Goal: Obtain resource: Download file/media

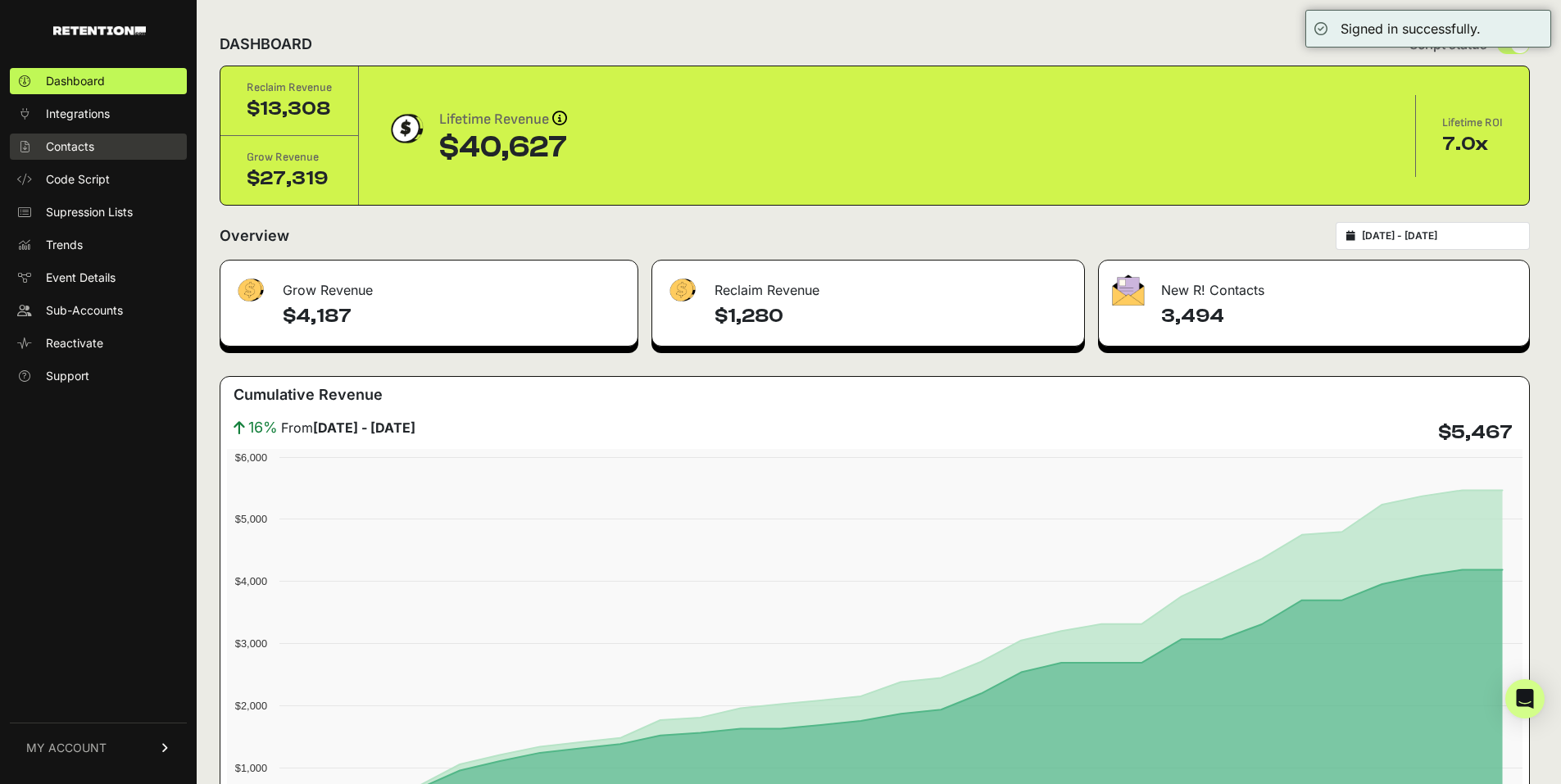
click at [96, 140] on link "Contacts" at bounding box center [99, 146] width 177 height 26
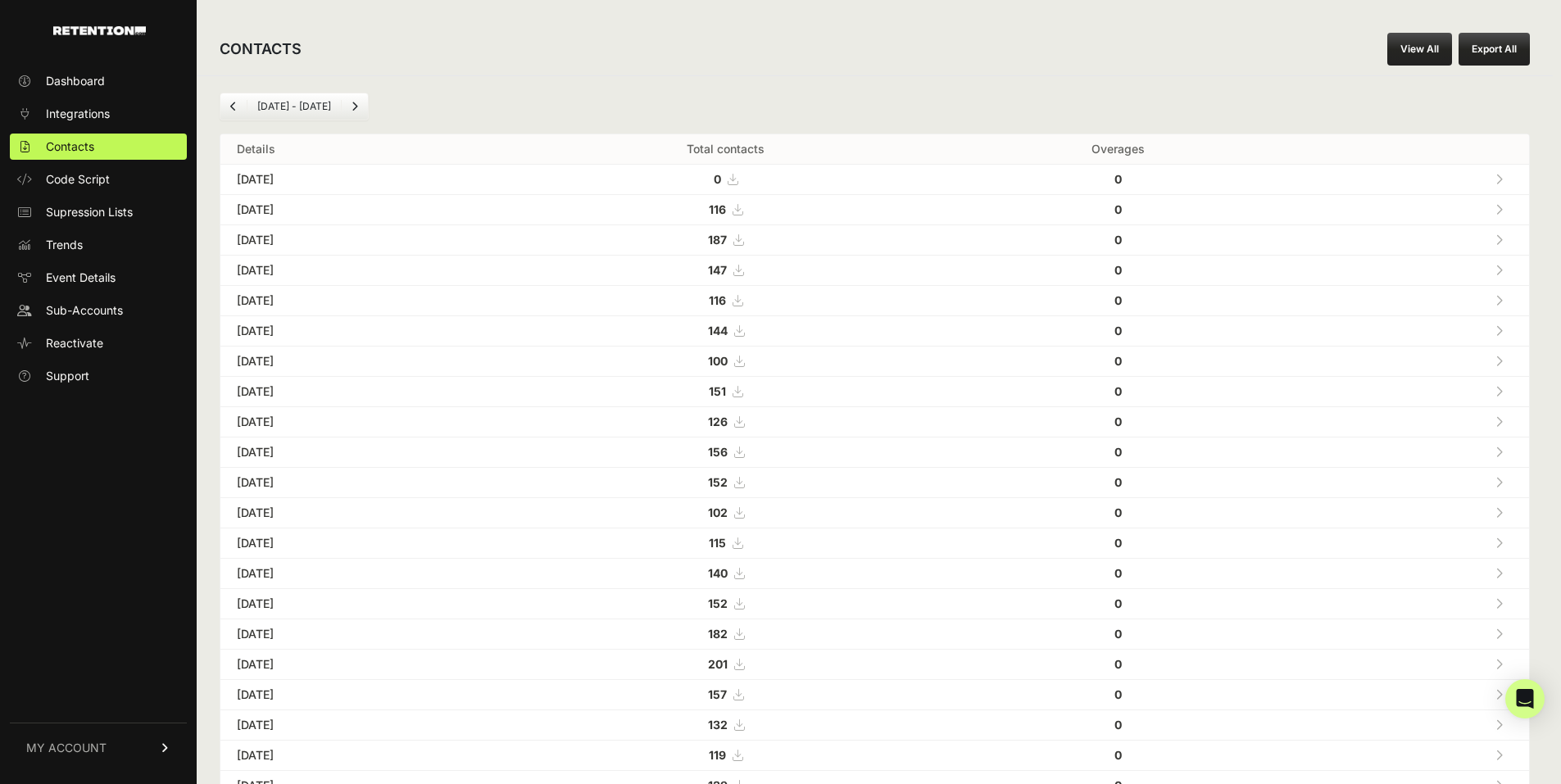
click at [1430, 42] on link "View All" at bounding box center [1419, 48] width 64 height 33
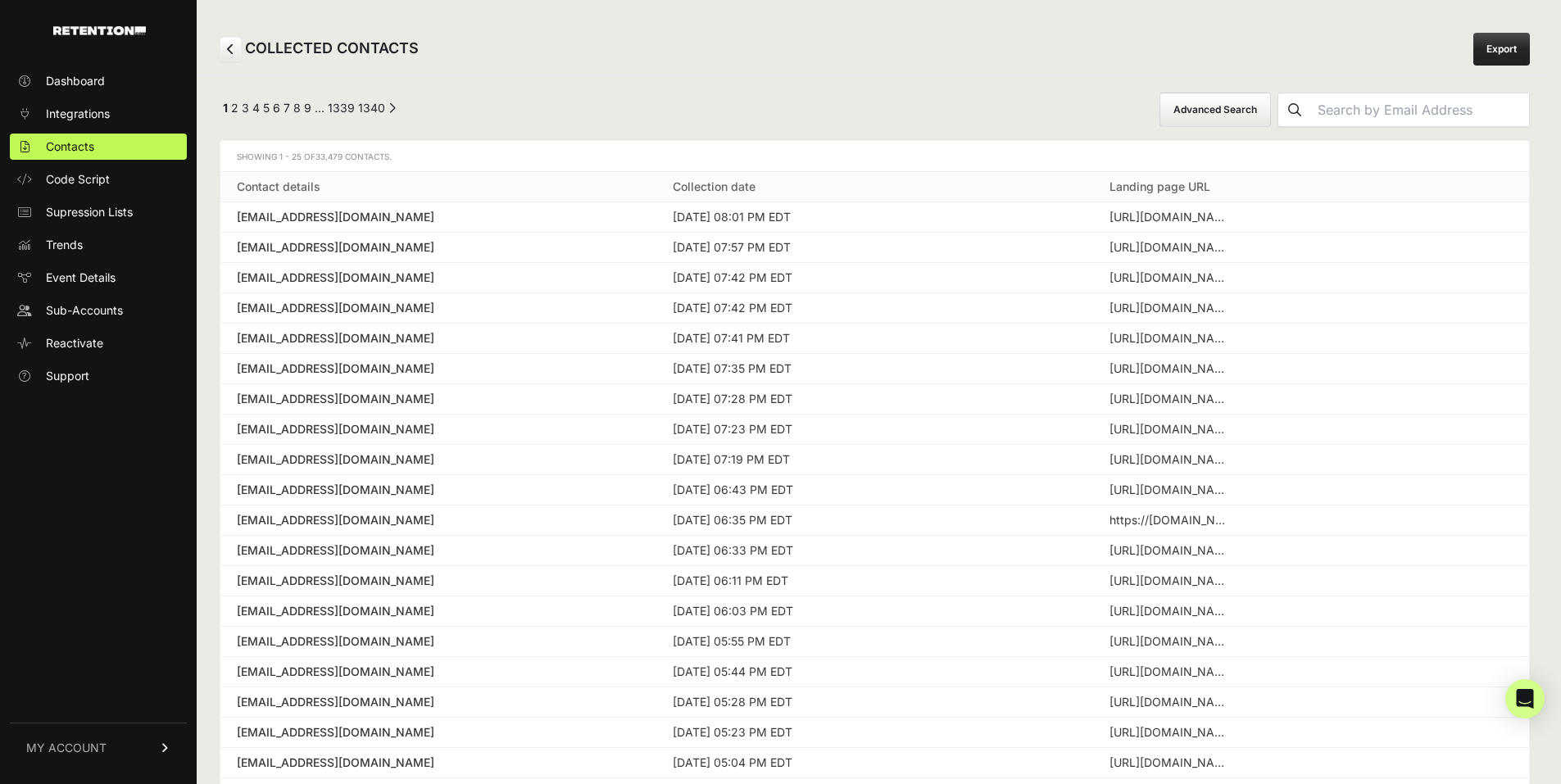
click at [394, 112] on link "Next →" at bounding box center [392, 112] width 8 height 0
click at [1498, 48] on link "Export" at bounding box center [1502, 48] width 57 height 33
